Goal: Information Seeking & Learning: Understand process/instructions

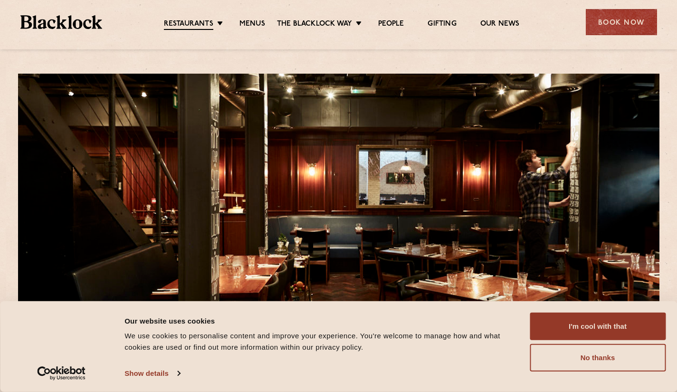
click at [570, 324] on button "I'm cool with that" at bounding box center [597, 326] width 136 height 28
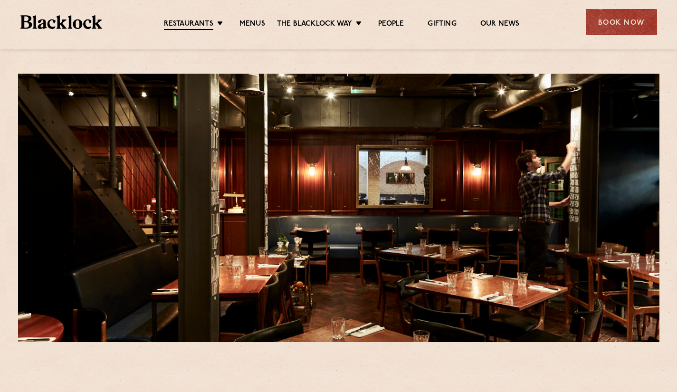
click at [250, 19] on link "Menus" at bounding box center [252, 23] width 26 height 9
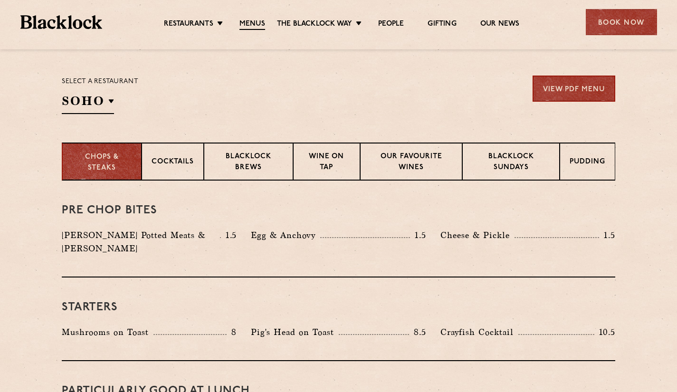
scroll to position [304, 0]
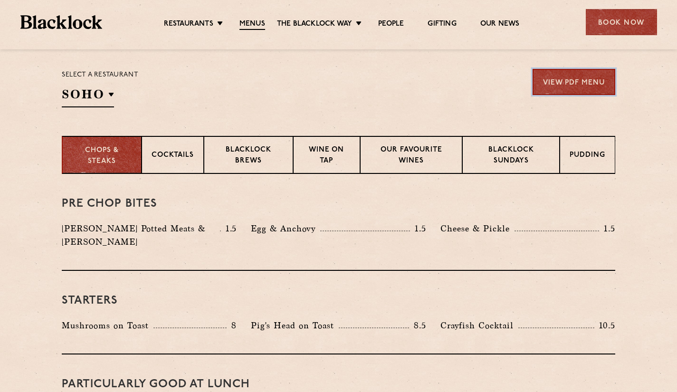
click at [574, 79] on link "View PDF Menu" at bounding box center [573, 82] width 83 height 26
